Goal: Browse casually: Explore the website without a specific task or goal

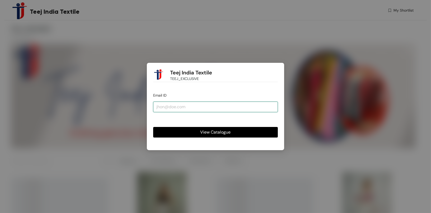
click at [179, 105] on input "email" at bounding box center [215, 107] width 125 height 11
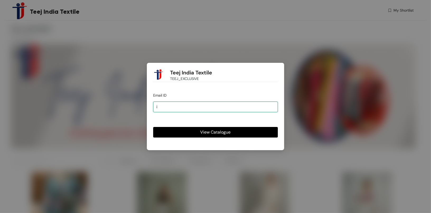
type input "[EMAIL_ADDRESS][DOMAIN_NAME]"
click at [212, 131] on span "View Catalogue" at bounding box center [216, 132] width 30 height 7
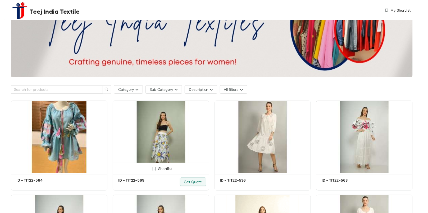
scroll to position [120, 0]
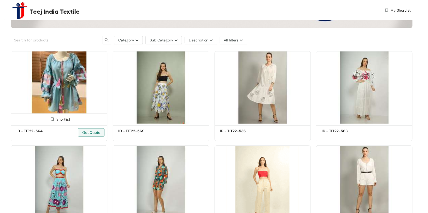
click at [80, 81] on img at bounding box center [59, 87] width 96 height 73
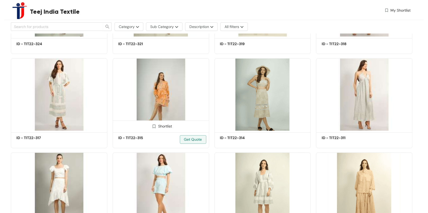
scroll to position [1177, 0]
